Goal: Navigation & Orientation: Find specific page/section

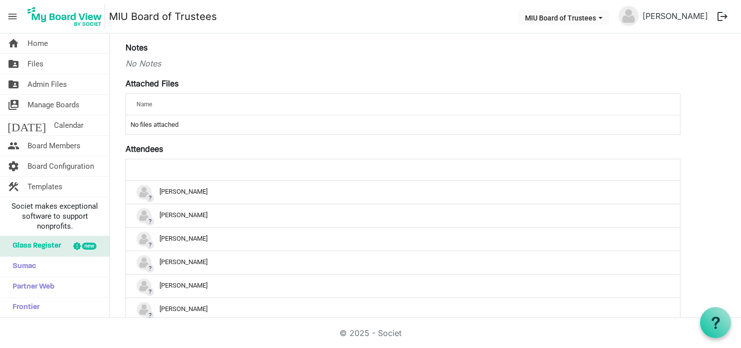
scroll to position [224, 0]
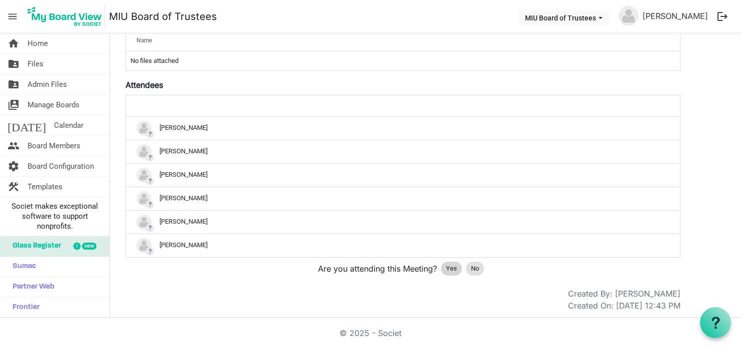
click at [451, 267] on span "Yes" at bounding box center [451, 269] width 11 height 10
click at [449, 264] on span "Yes" at bounding box center [451, 269] width 11 height 10
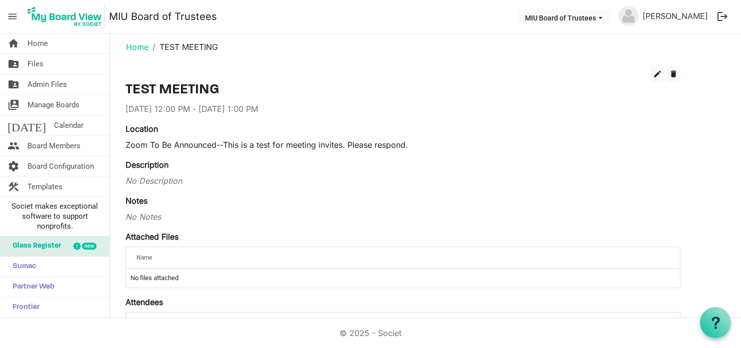
scroll to position [0, 0]
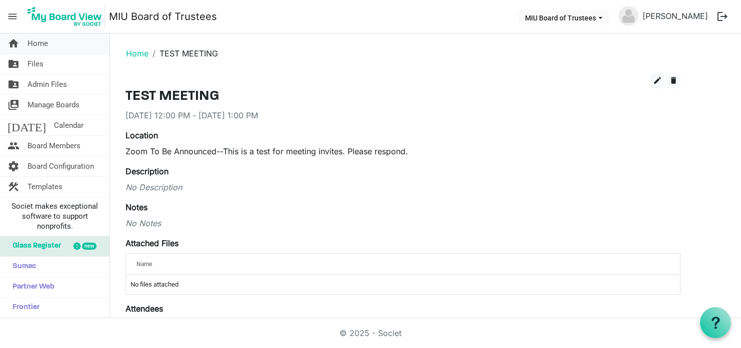
click at [35, 44] on span "Home" at bounding box center [37, 43] width 20 height 20
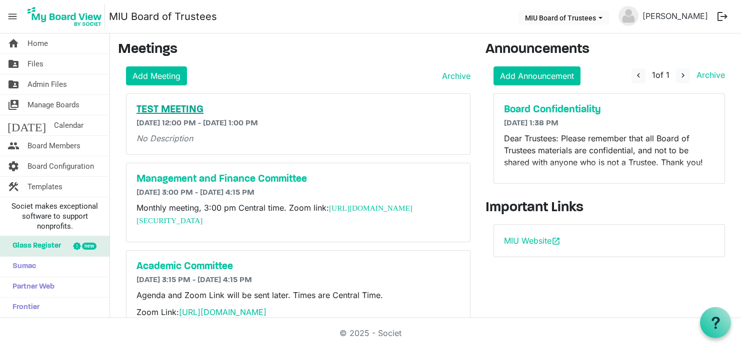
click at [147, 107] on h5 "TEST MEETING" at bounding box center [297, 110] width 323 height 12
